Goal: Task Accomplishment & Management: Manage account settings

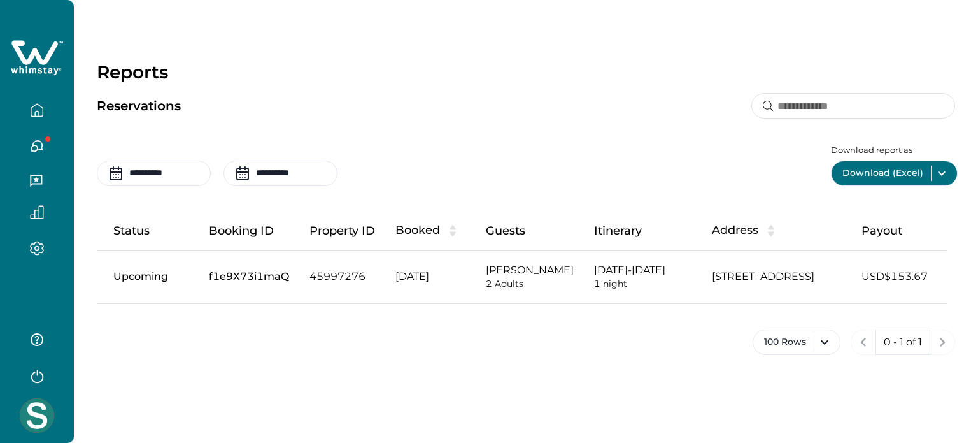
click at [29, 145] on button "button" at bounding box center [36, 145] width 53 height 25
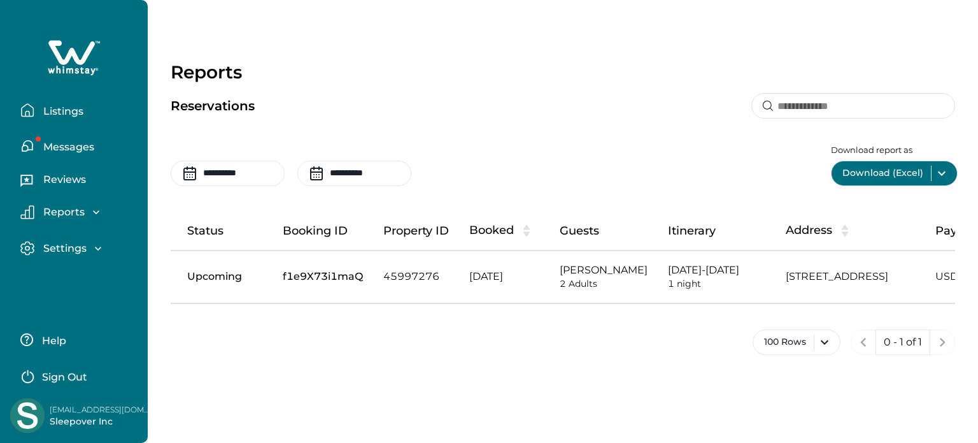
click at [38, 142] on button "Messages" at bounding box center [78, 145] width 117 height 25
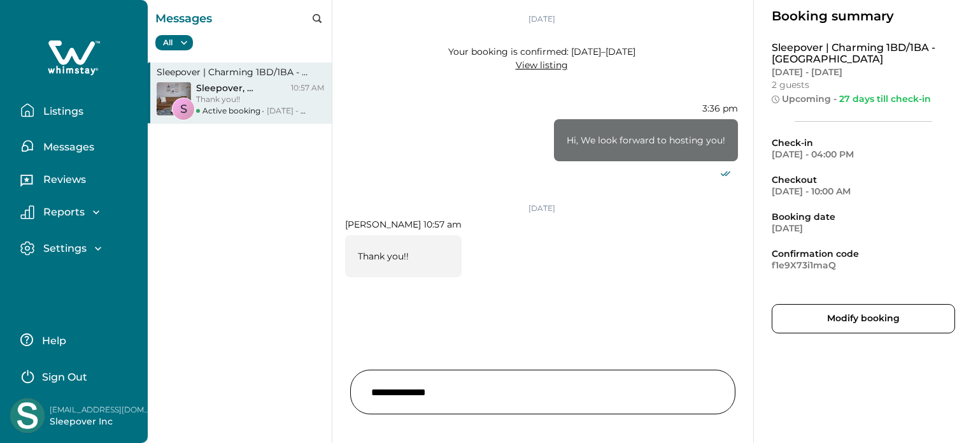
click at [59, 109] on p "Listings" at bounding box center [61, 111] width 44 height 13
